Goal: Task Accomplishment & Management: Manage account settings

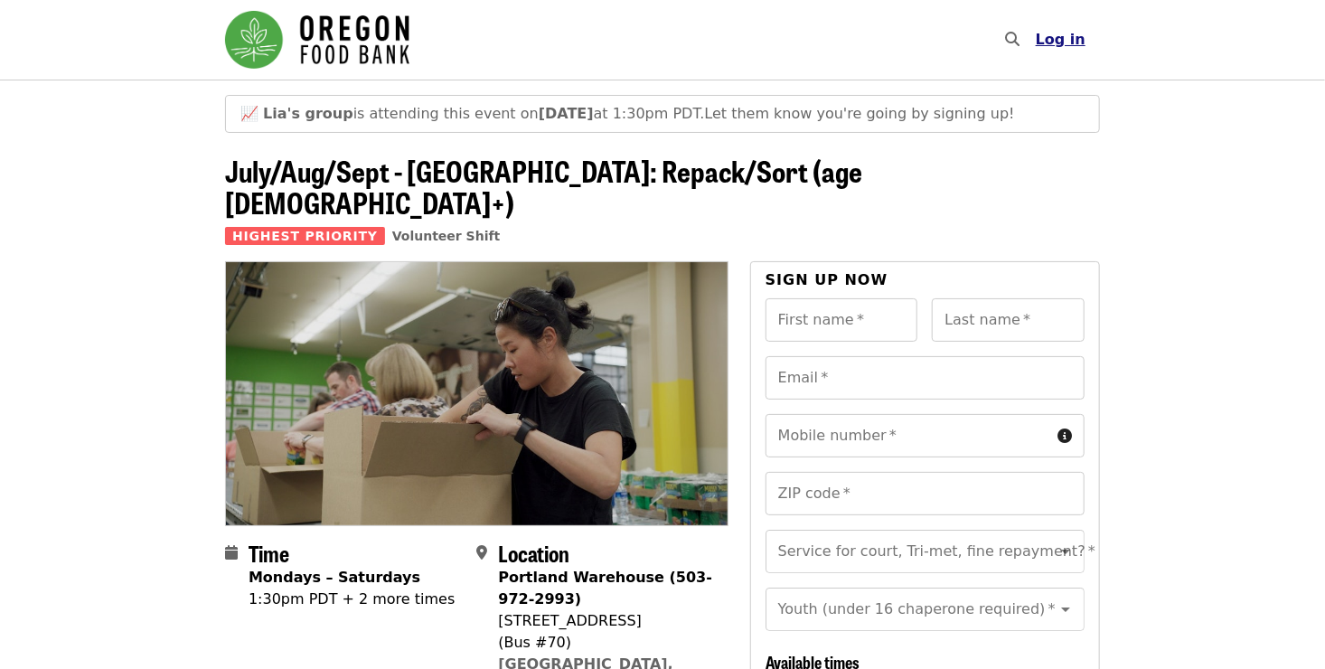
click at [1068, 40] on span "Log in" at bounding box center [1061, 39] width 50 height 17
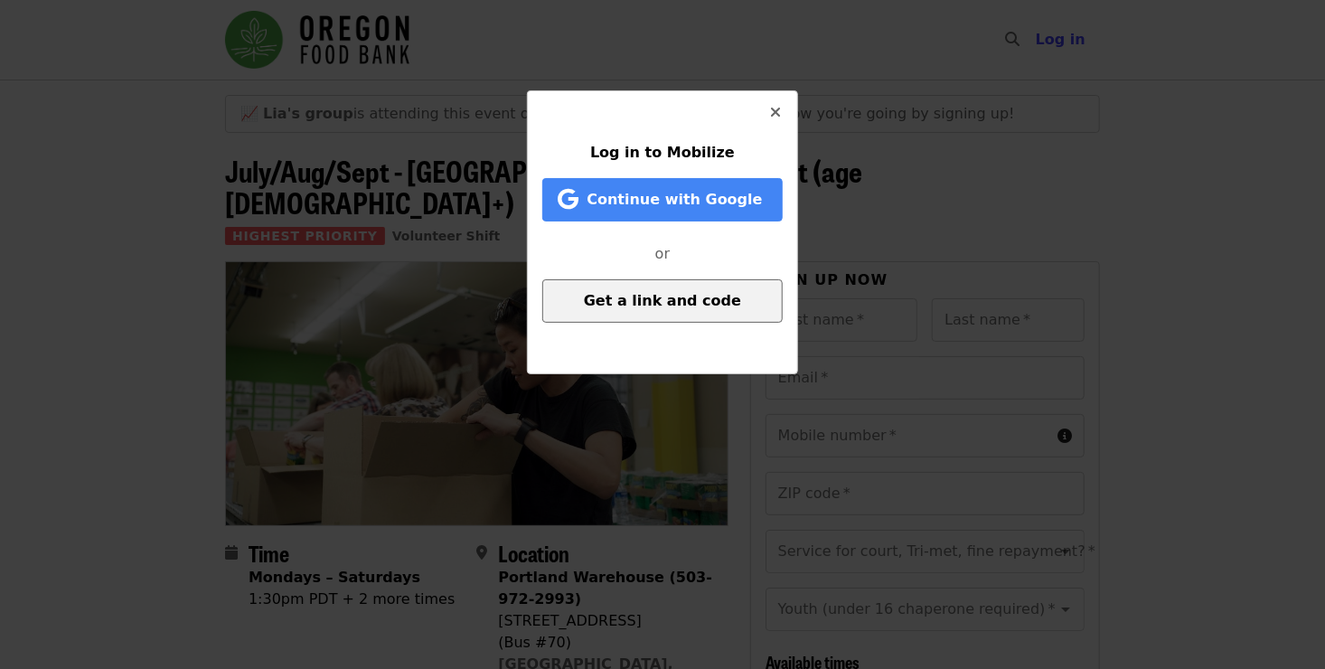
click at [663, 306] on span "Get a link and code" at bounding box center [662, 300] width 157 height 17
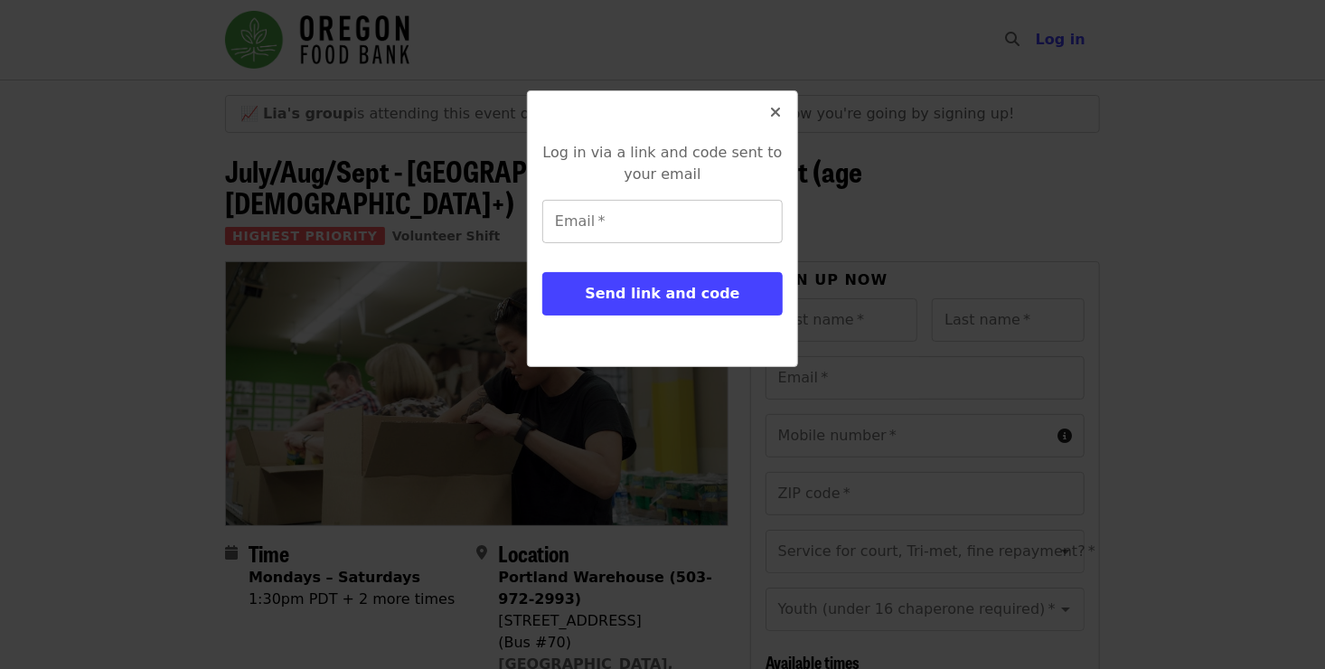
click at [668, 227] on input "Email   *" at bounding box center [662, 221] width 240 height 43
type input "**********"
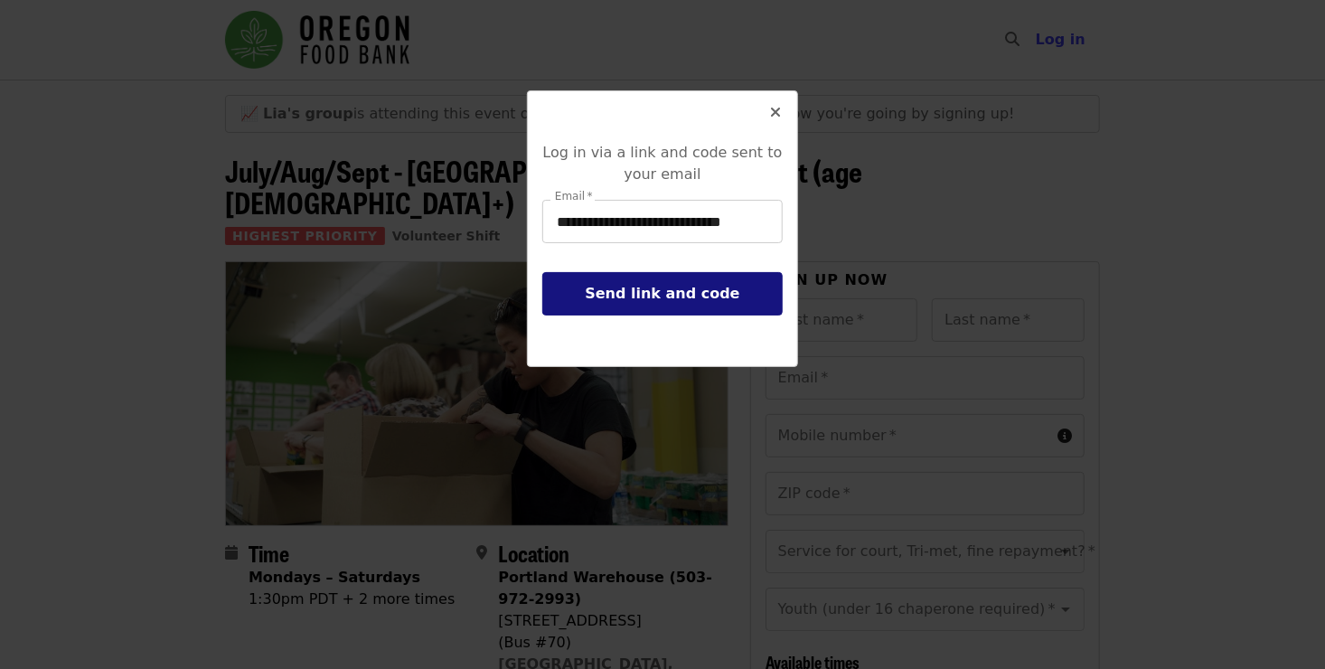
click at [660, 289] on span "Send link and code" at bounding box center [662, 293] width 155 height 17
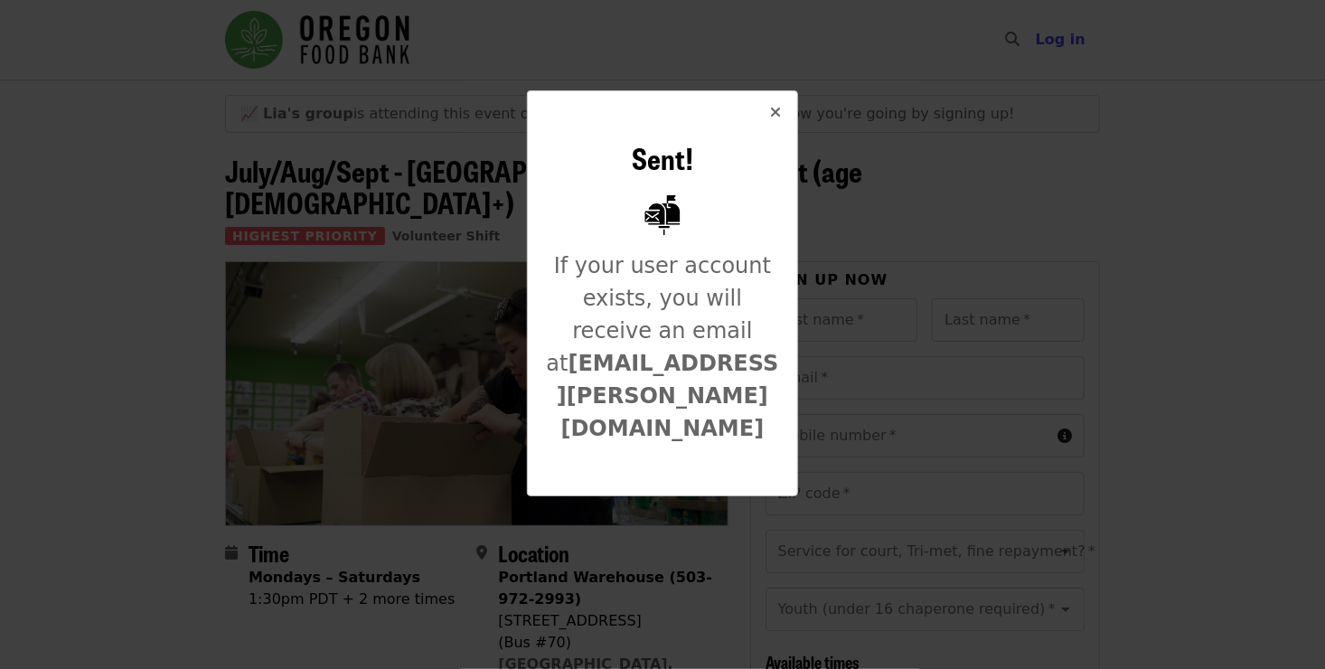
click at [778, 104] on span "Close" at bounding box center [775, 113] width 11 height 22
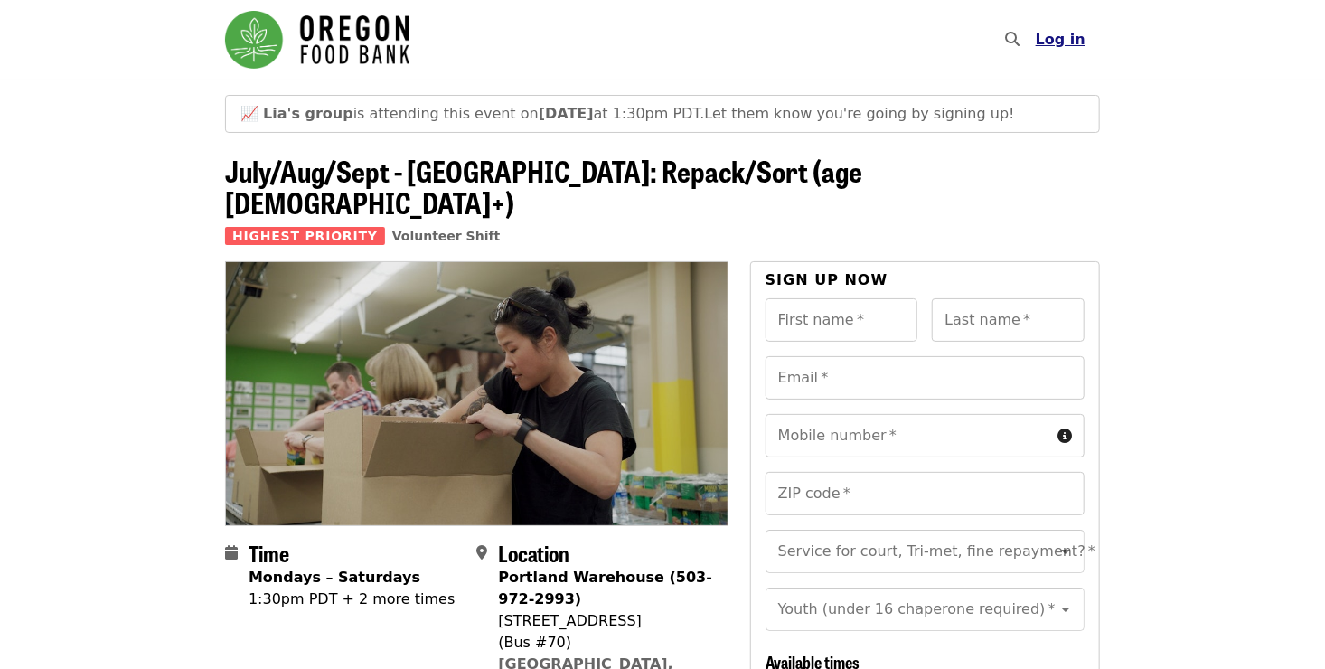
click at [1063, 29] on button "Log in" at bounding box center [1060, 40] width 79 height 36
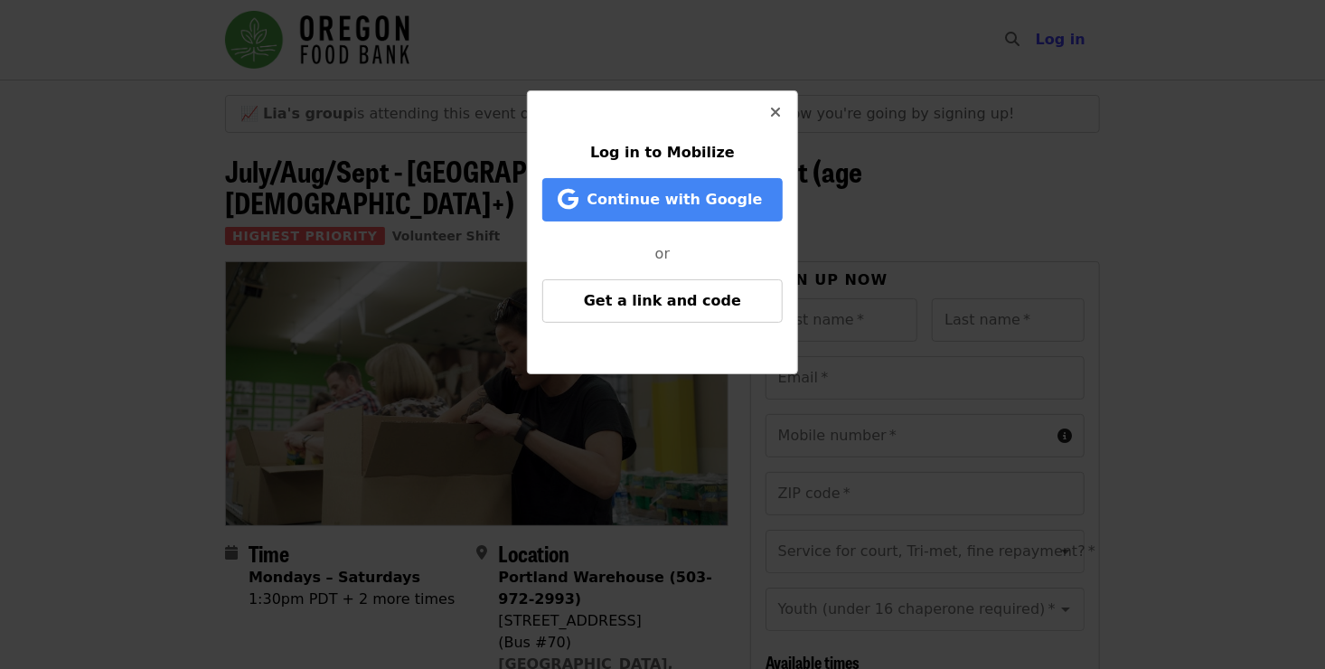
click at [946, 181] on div "Log in to Mobilize Continue with Google or Get a link and code" at bounding box center [662, 334] width 1325 height 669
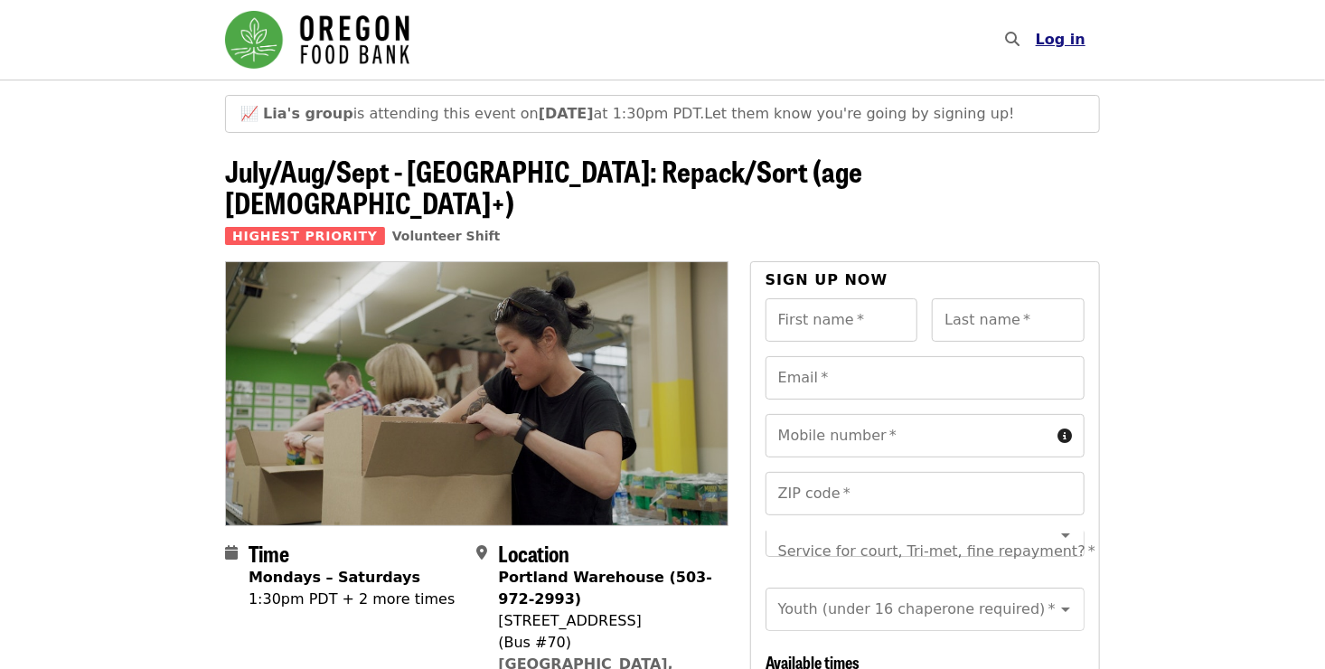
click at [1074, 35] on span "Log in" at bounding box center [1061, 39] width 50 height 17
